Goal: Information Seeking & Learning: Learn about a topic

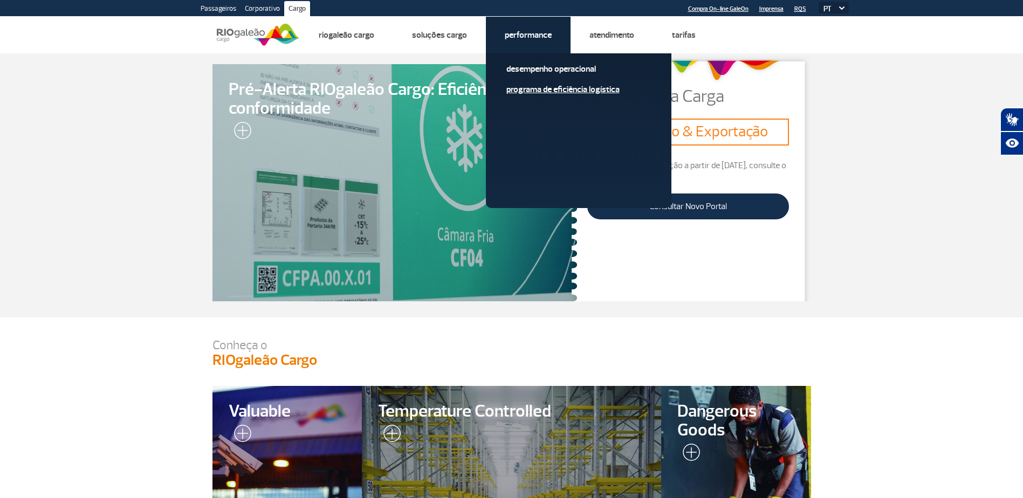
click at [552, 91] on link "Programa de Eficiência Logística" at bounding box center [579, 90] width 145 height 12
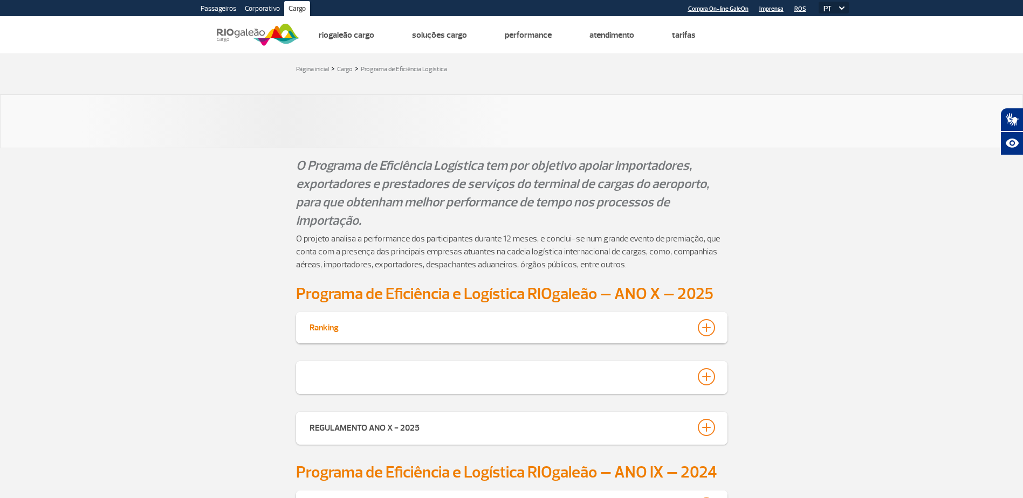
scroll to position [108, 0]
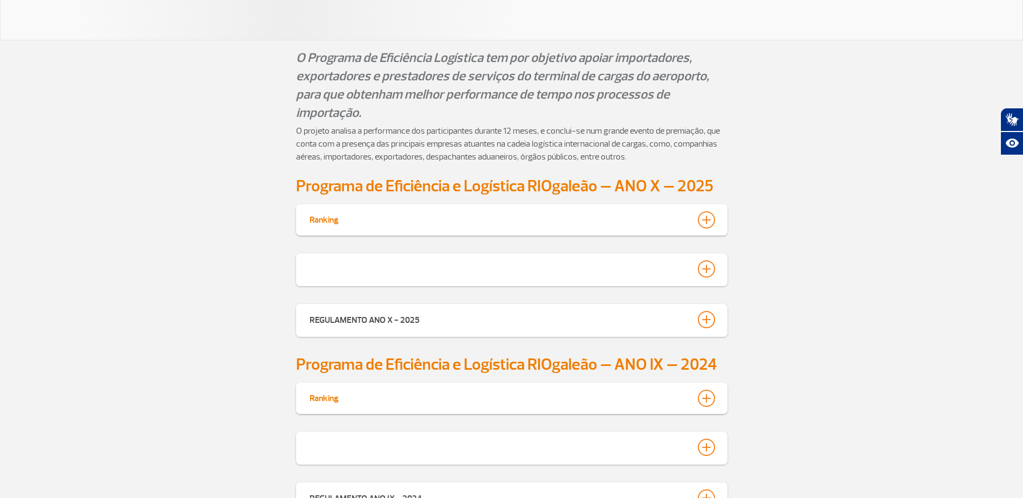
click at [701, 222] on div at bounding box center [706, 219] width 17 height 17
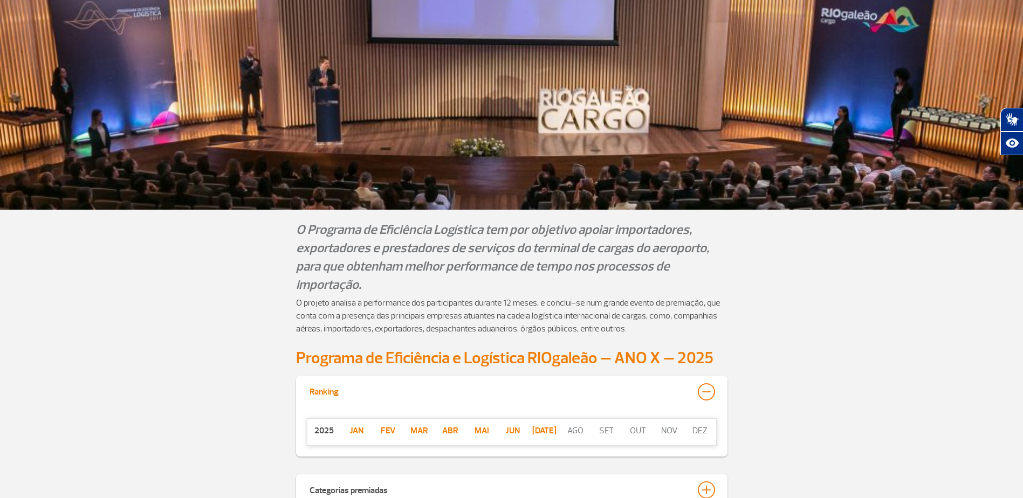
scroll to position [281, 0]
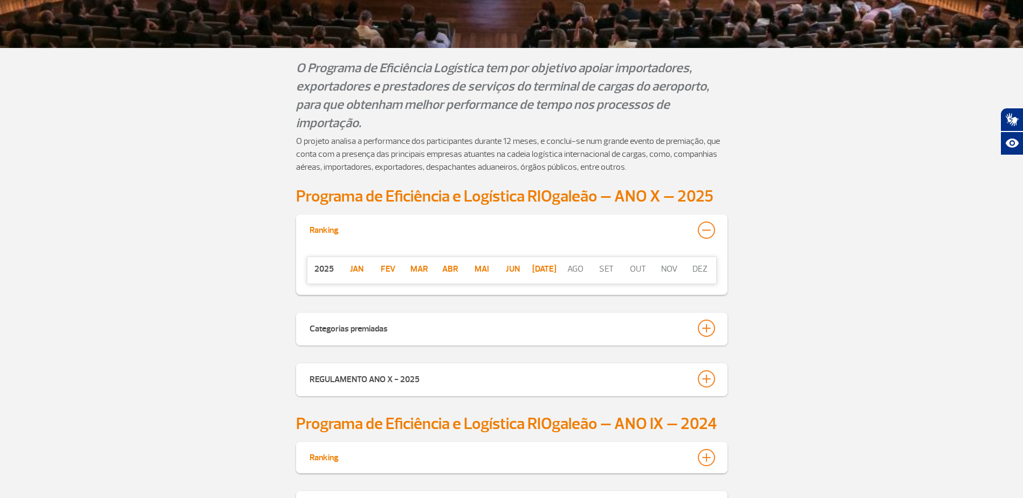
click at [353, 271] on p "jan" at bounding box center [356, 269] width 31 height 13
click at [706, 328] on div at bounding box center [706, 328] width 17 height 17
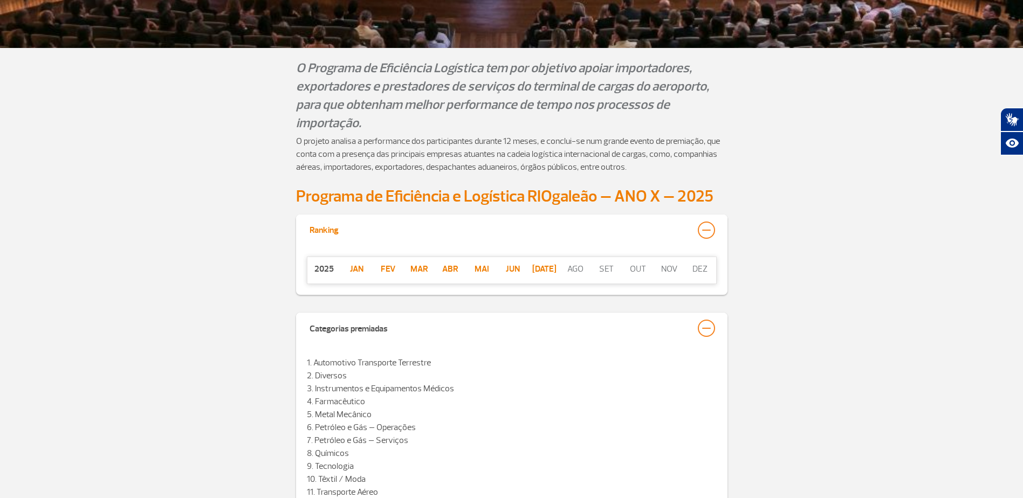
click at [387, 268] on p "Fev" at bounding box center [388, 269] width 31 height 13
click at [385, 272] on p "Fev" at bounding box center [388, 269] width 31 height 13
click at [352, 272] on p "jan" at bounding box center [356, 269] width 31 height 13
click at [414, 269] on p "Mar" at bounding box center [419, 269] width 31 height 13
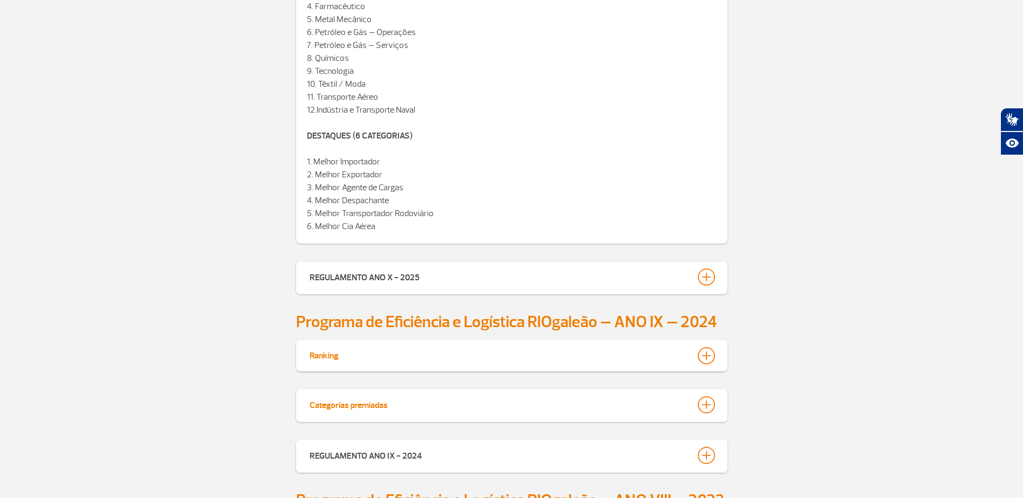
scroll to position [838, 0]
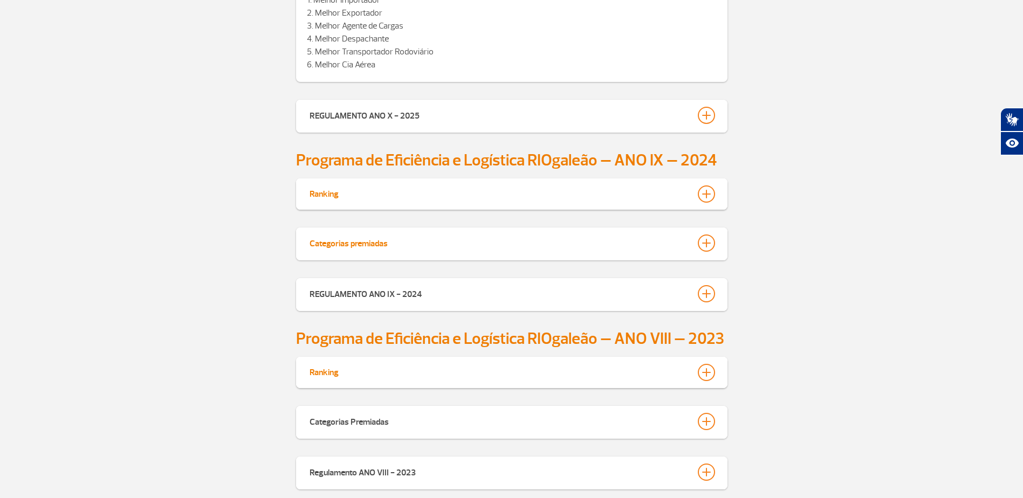
click at [702, 244] on div at bounding box center [706, 243] width 17 height 17
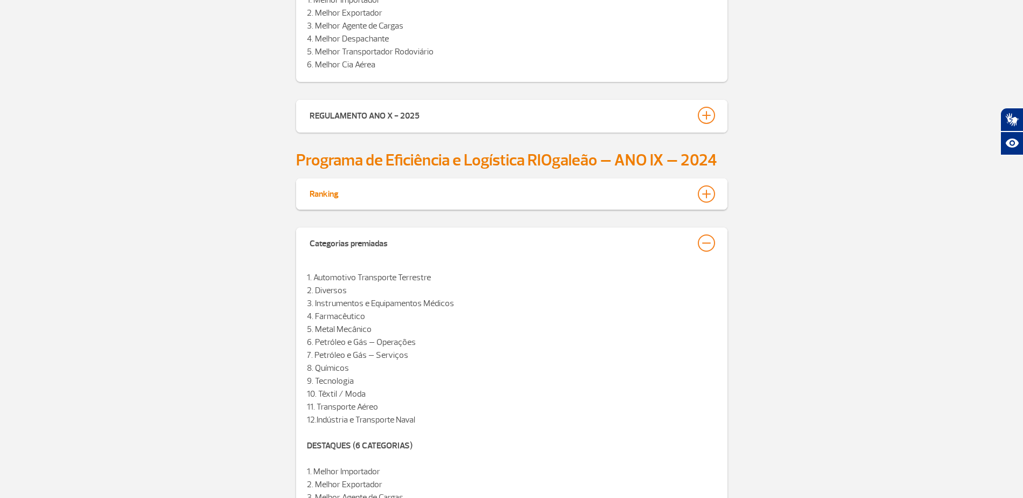
click at [702, 184] on div "Ranking" at bounding box center [512, 194] width 432 height 31
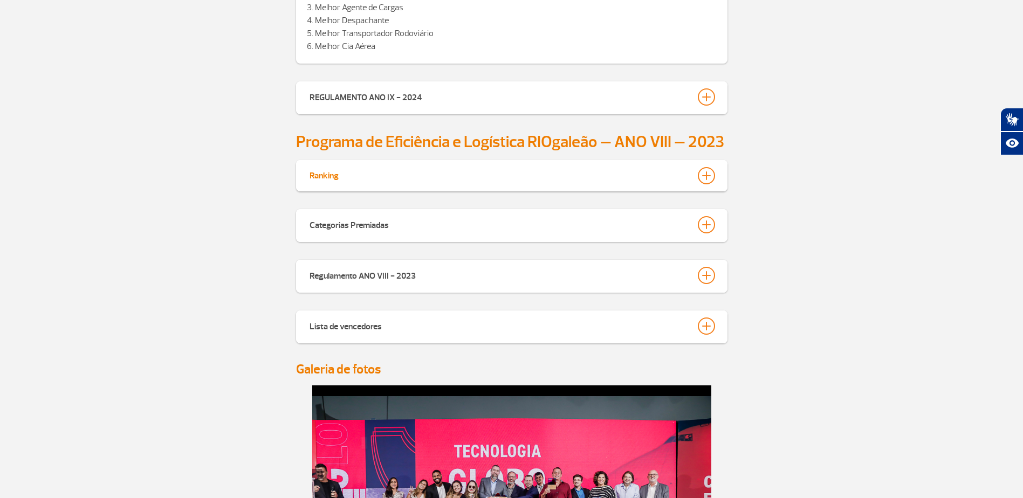
scroll to position [1593, 0]
